Goal: Task Accomplishment & Management: Manage account settings

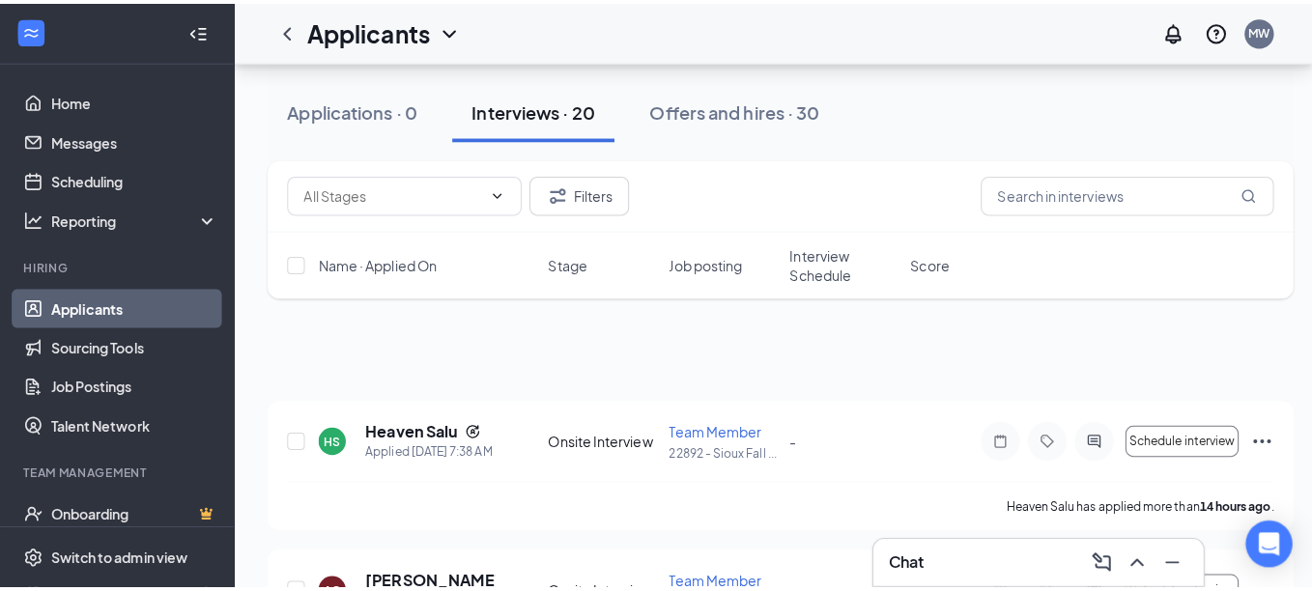
scroll to position [97, 0]
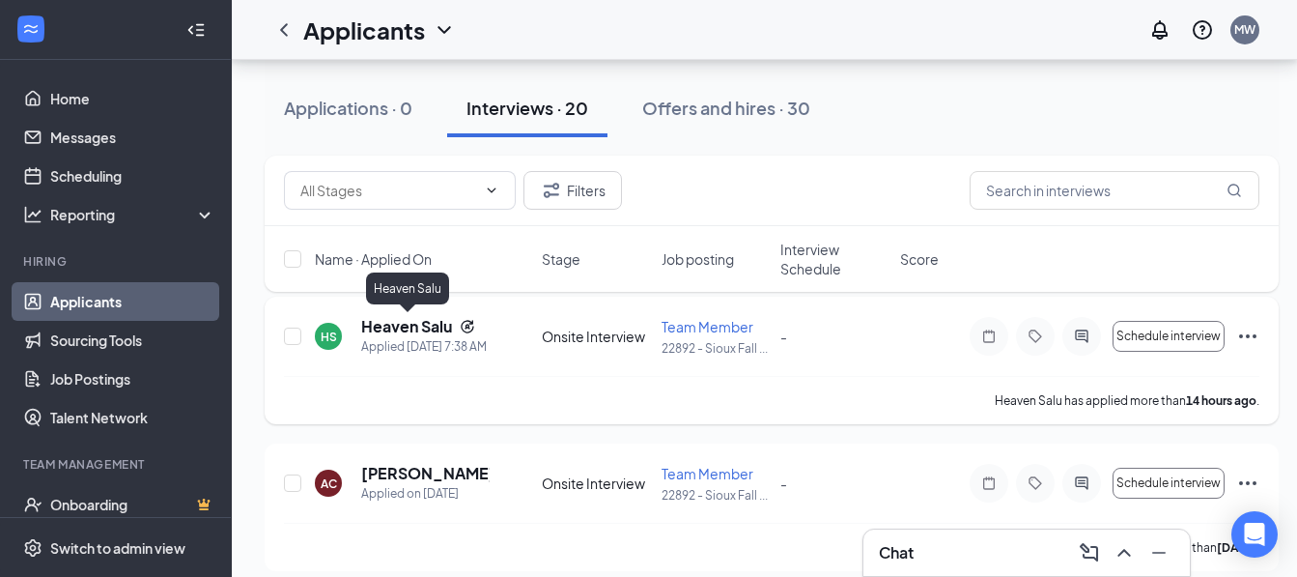
click at [395, 329] on h5 "Heaven Salu" at bounding box center [406, 326] width 91 height 21
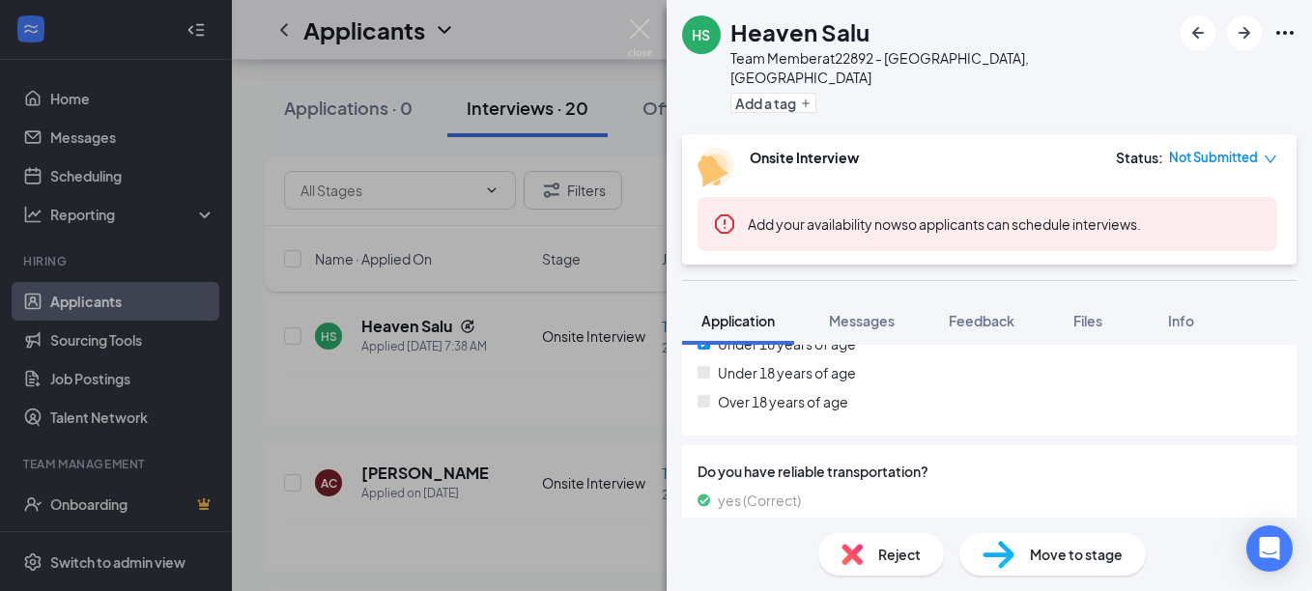
scroll to position [773, 0]
click at [471, 332] on div "HS Heaven Salu Team Member at 22892 - [GEOGRAPHIC_DATA], [GEOGRAPHIC_DATA] Add …" at bounding box center [656, 295] width 1312 height 591
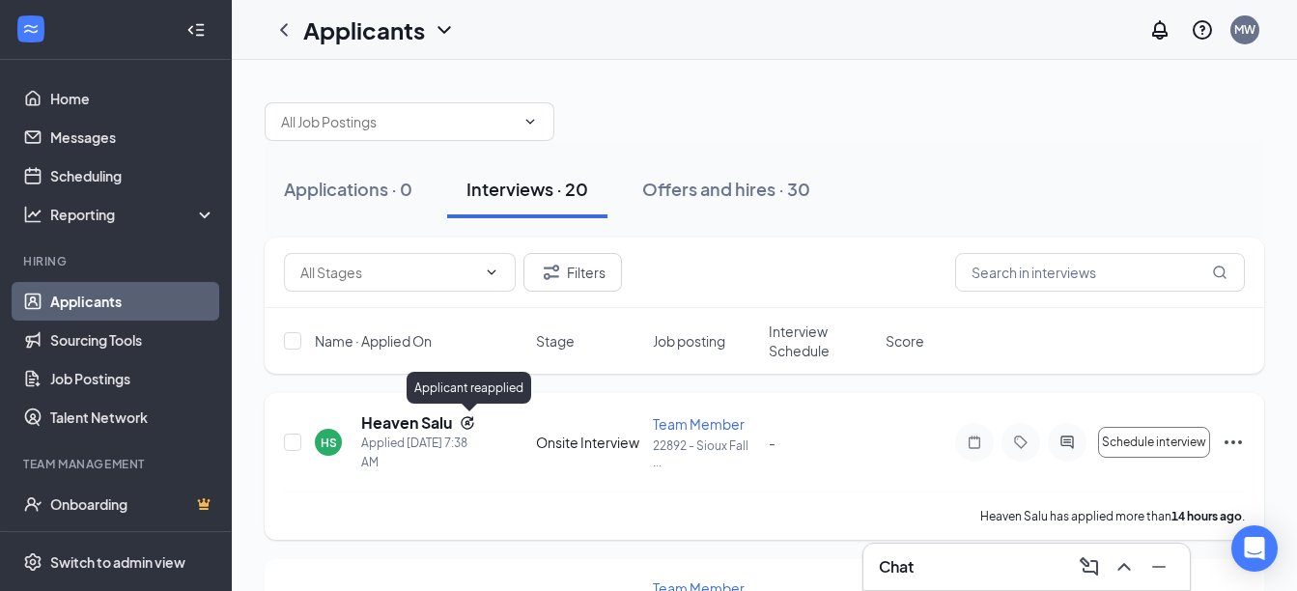
click at [472, 421] on icon "Reapply" at bounding box center [467, 422] width 15 height 15
click at [412, 429] on h5 "Heaven Salu" at bounding box center [406, 422] width 91 height 21
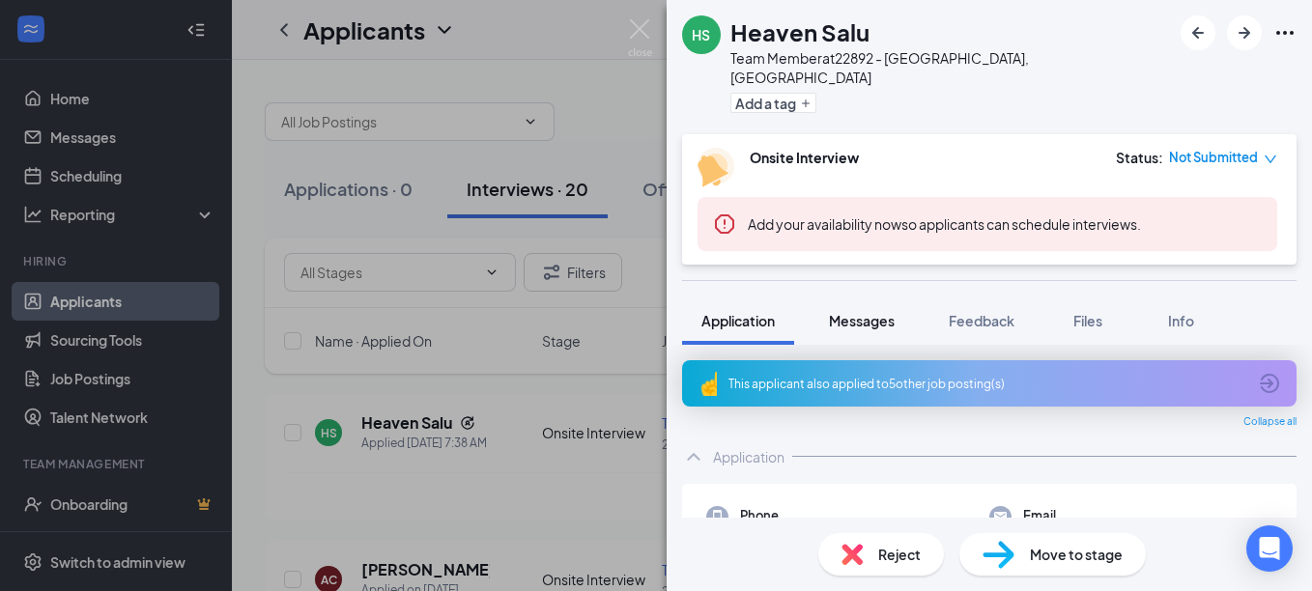
click at [870, 312] on span "Messages" at bounding box center [862, 320] width 66 height 17
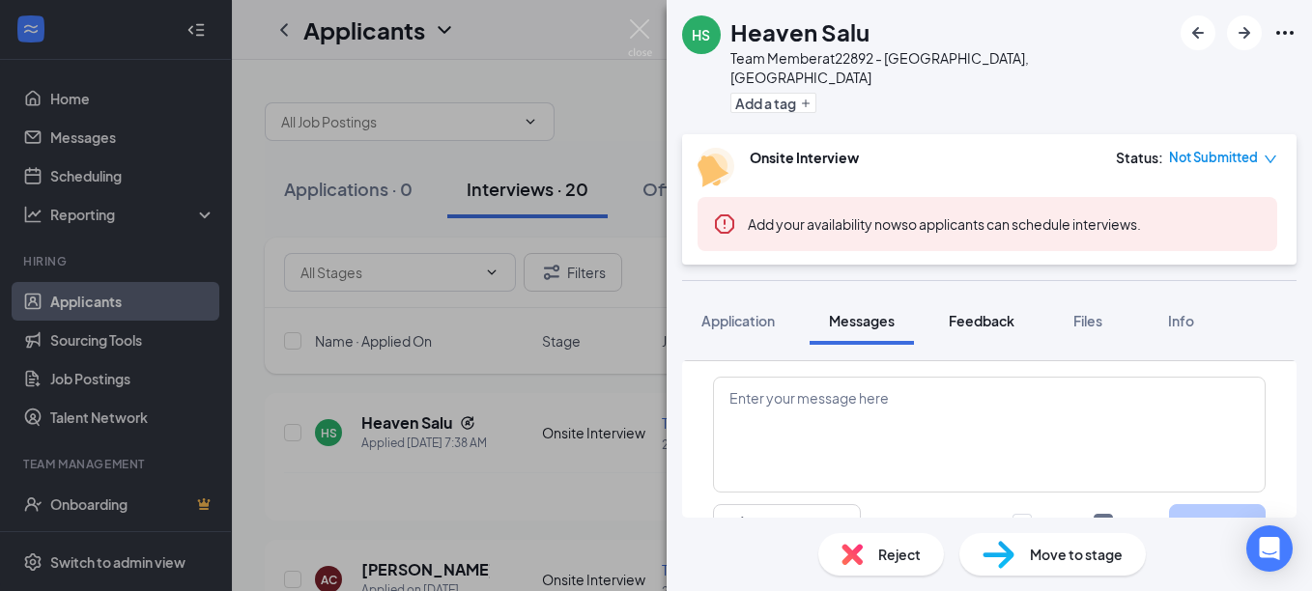
scroll to position [377, 0]
click at [966, 312] on span "Feedback" at bounding box center [982, 320] width 66 height 17
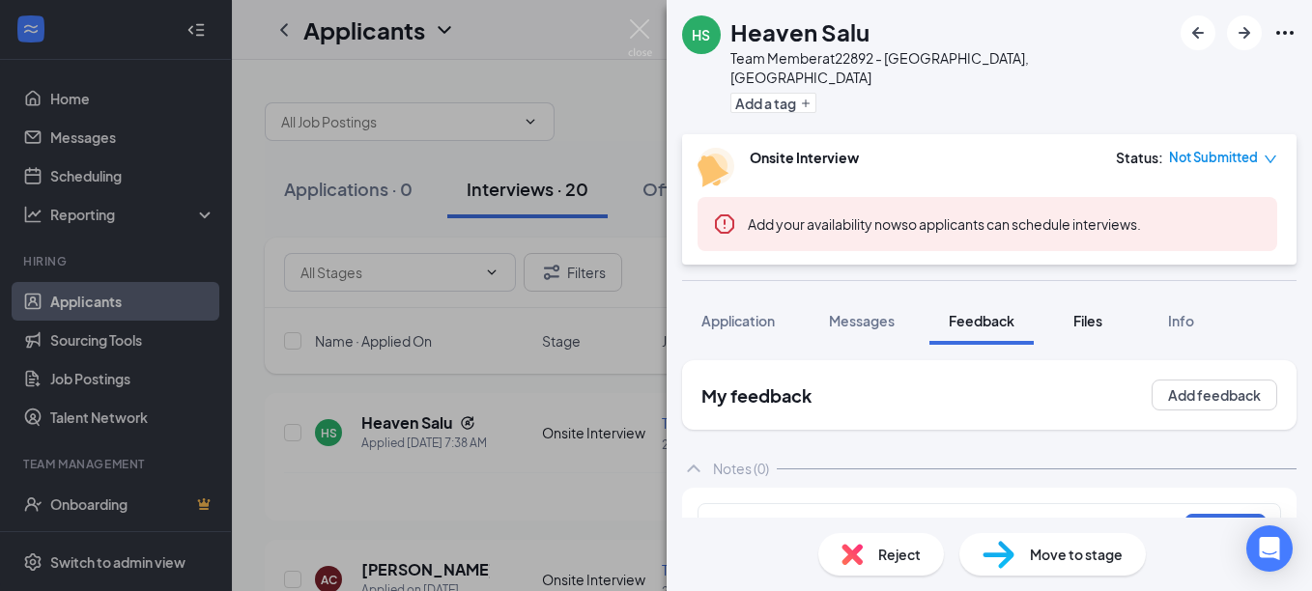
click at [1091, 312] on span "Files" at bounding box center [1087, 320] width 29 height 17
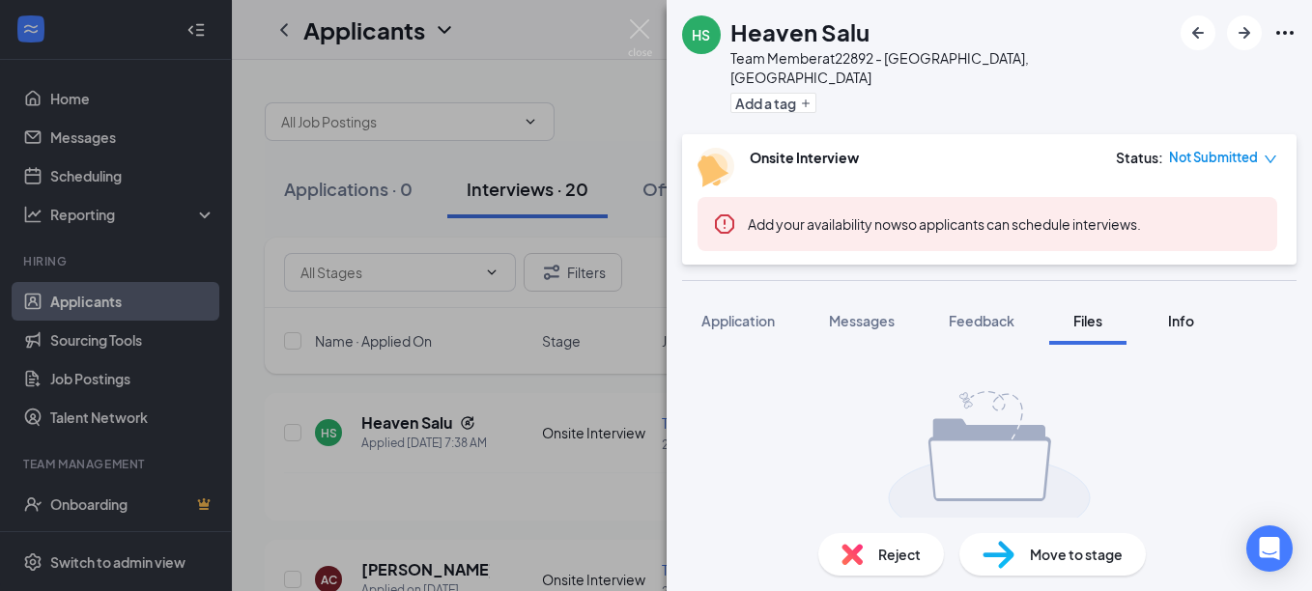
click at [1197, 311] on div "Info" at bounding box center [1180, 320] width 39 height 19
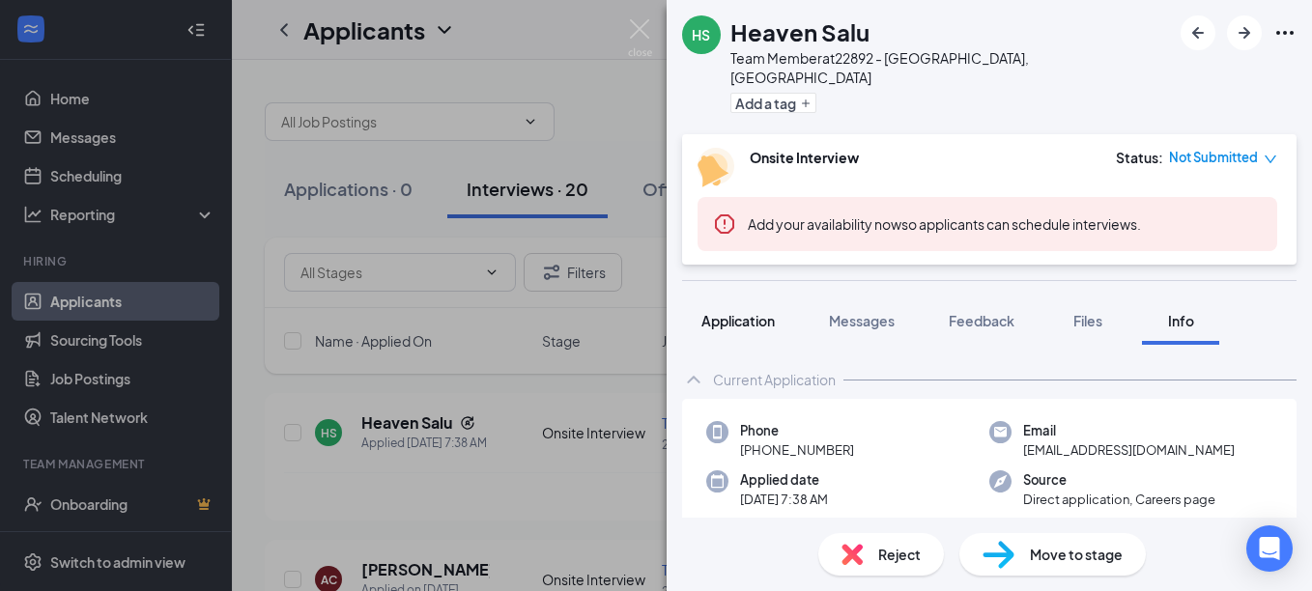
click at [721, 312] on span "Application" at bounding box center [737, 320] width 73 height 17
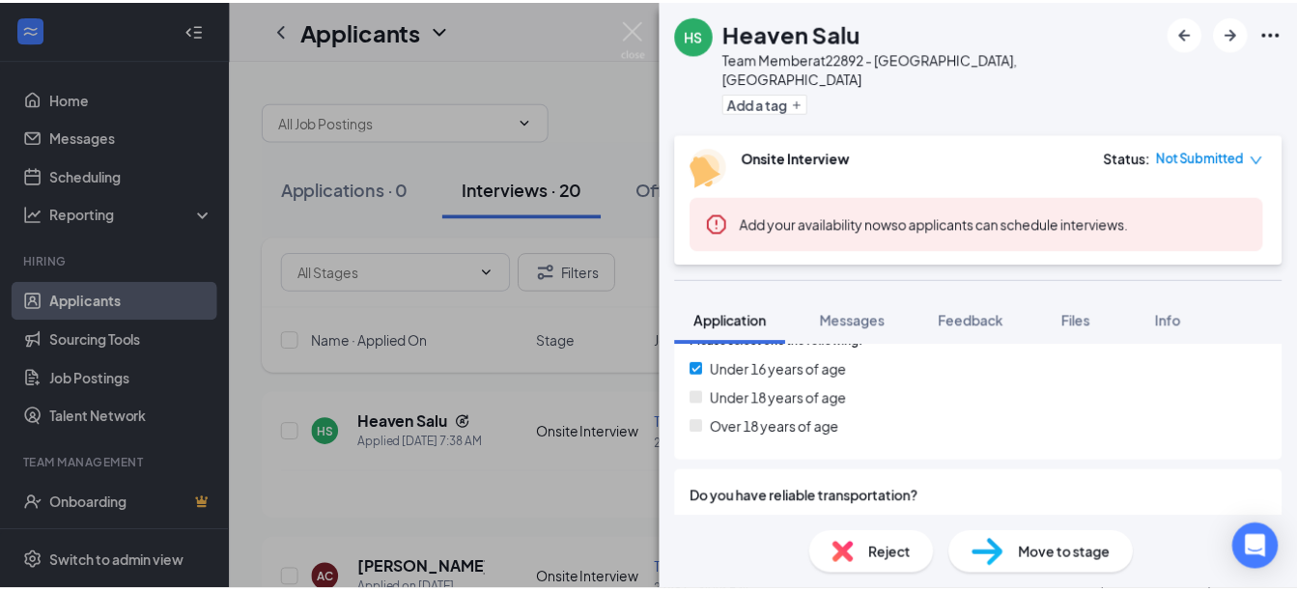
scroll to position [754, 0]
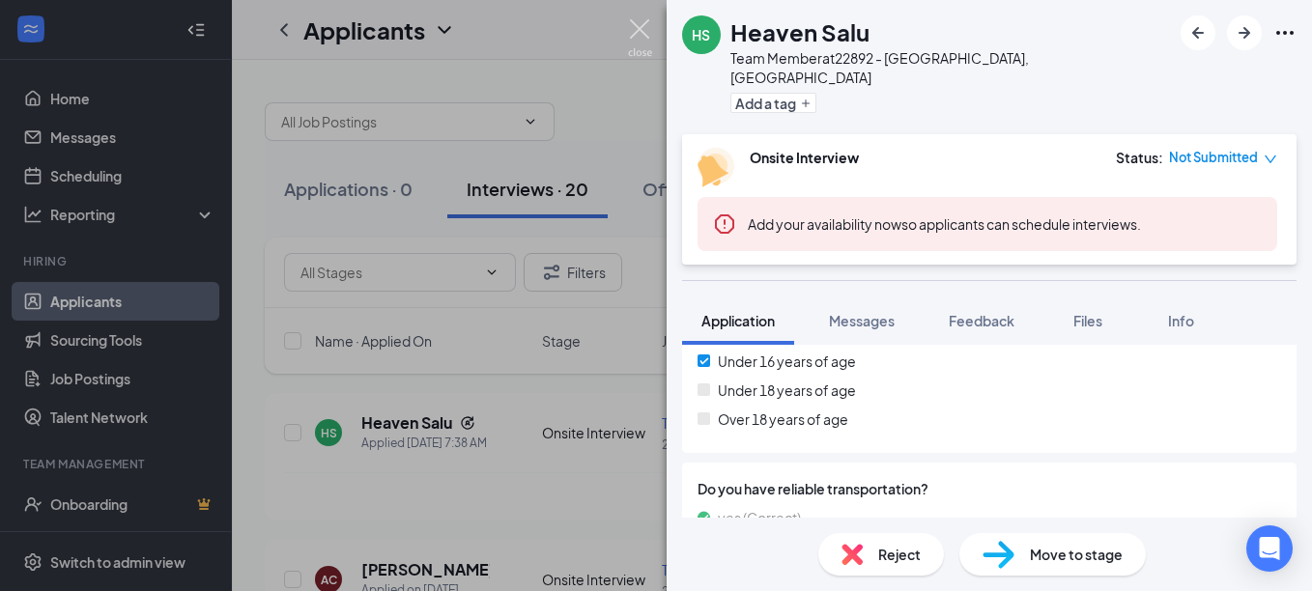
click at [644, 35] on img at bounding box center [640, 38] width 24 height 38
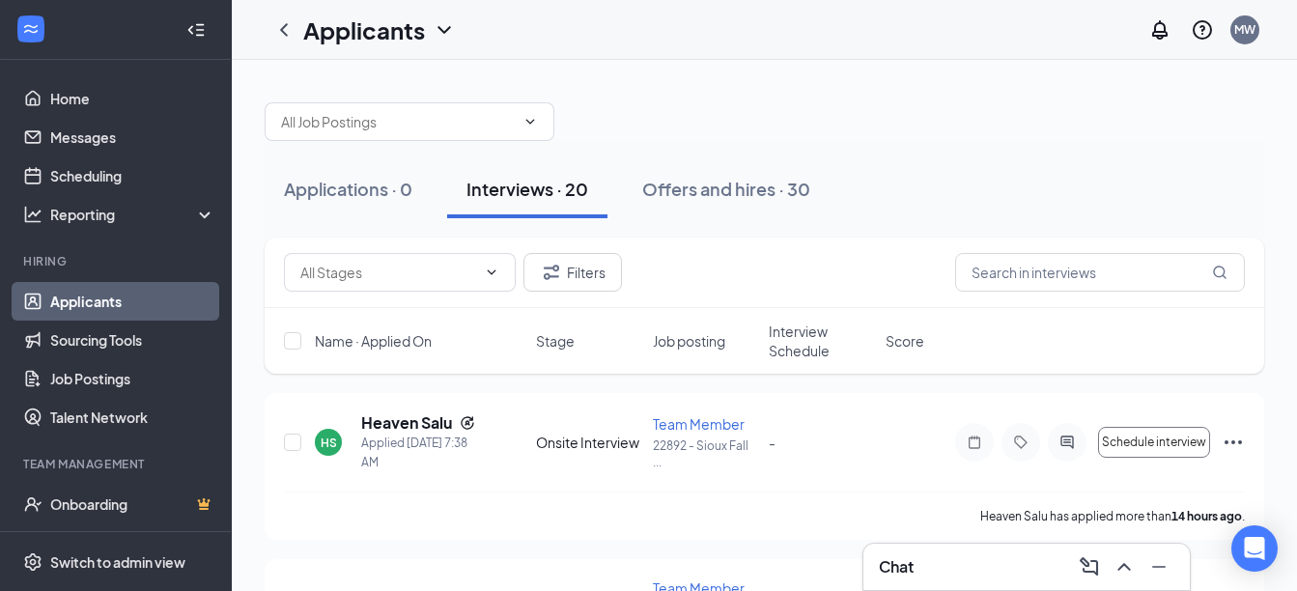
drag, startPoint x: 600, startPoint y: 109, endPoint x: 523, endPoint y: 198, distance: 117.8
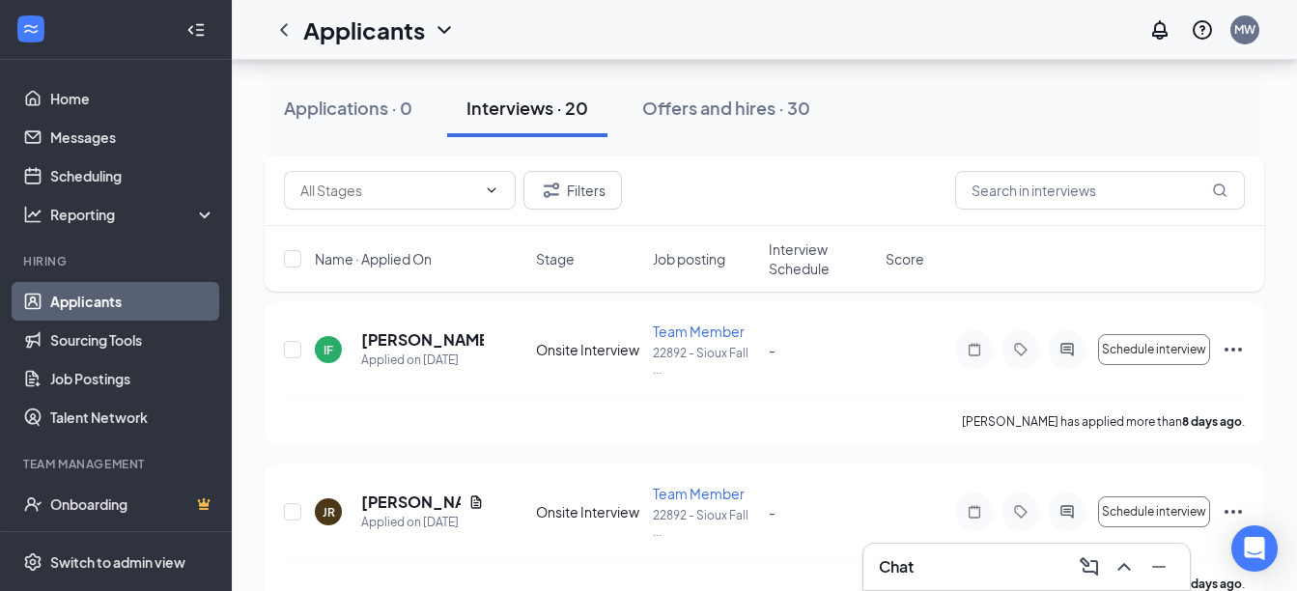
scroll to position [1098, 0]
